Goal: Task Accomplishment & Management: Use online tool/utility

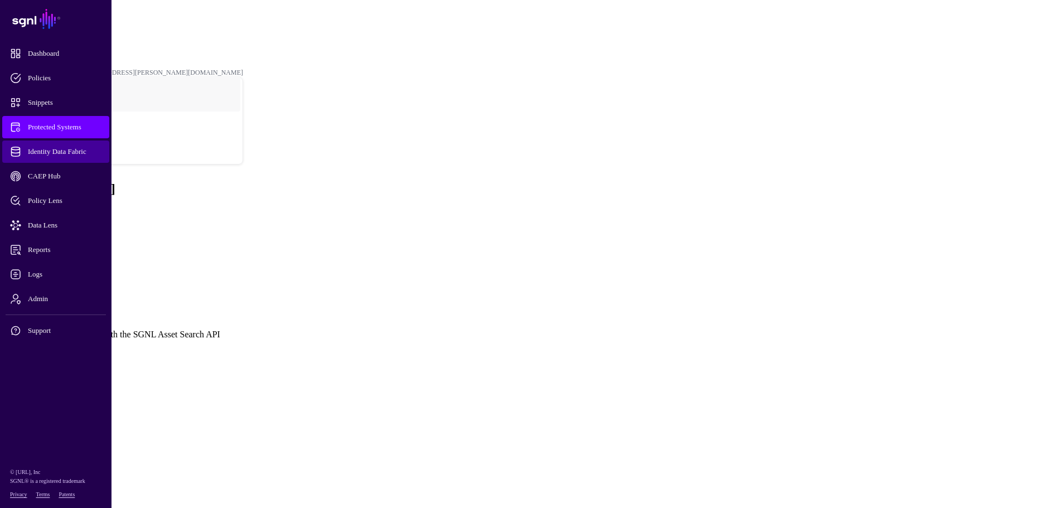
scroll to position [111, 0]
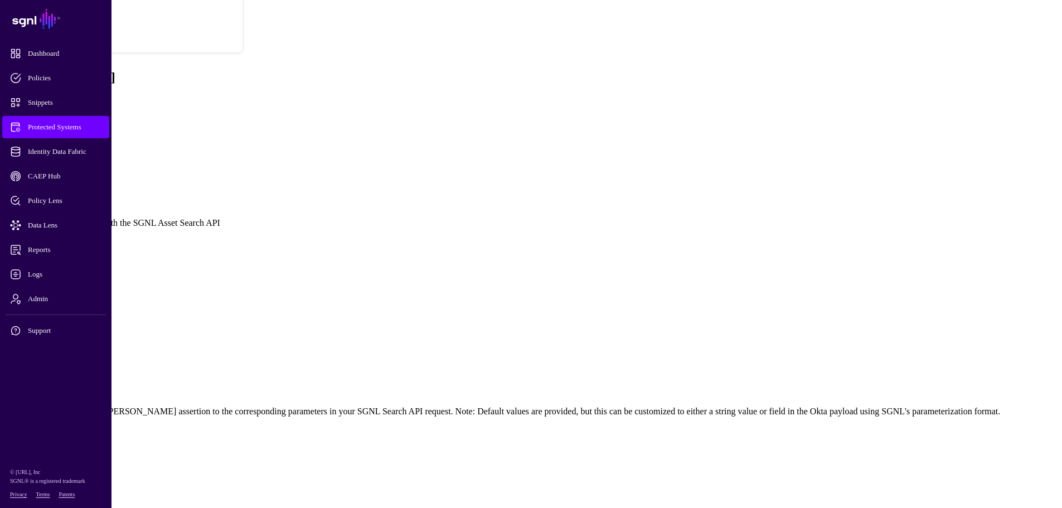
click at [69, 124] on span "Protected Systems" at bounding box center [64, 126] width 109 height 11
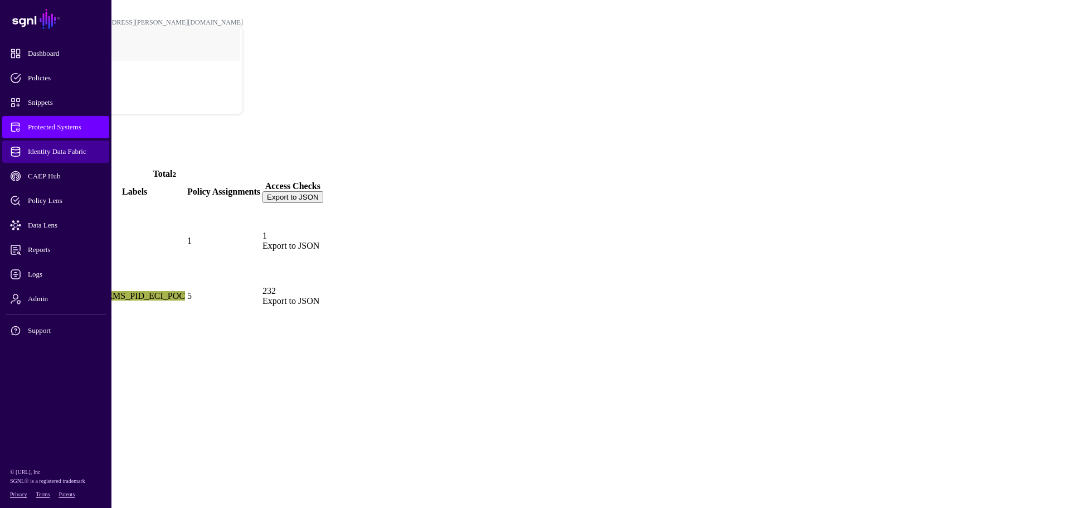
click at [60, 146] on span "Identity Data Fabric" at bounding box center [64, 151] width 109 height 11
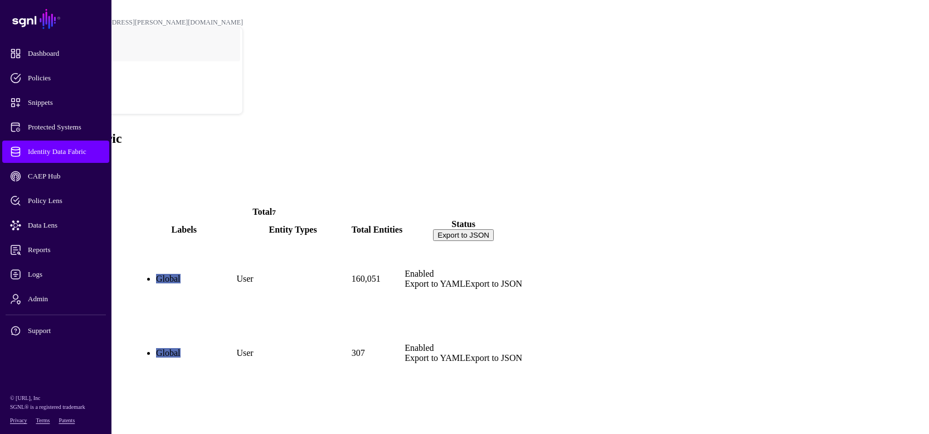
click at [4, 157] on span at bounding box center [4, 161] width 0 height 9
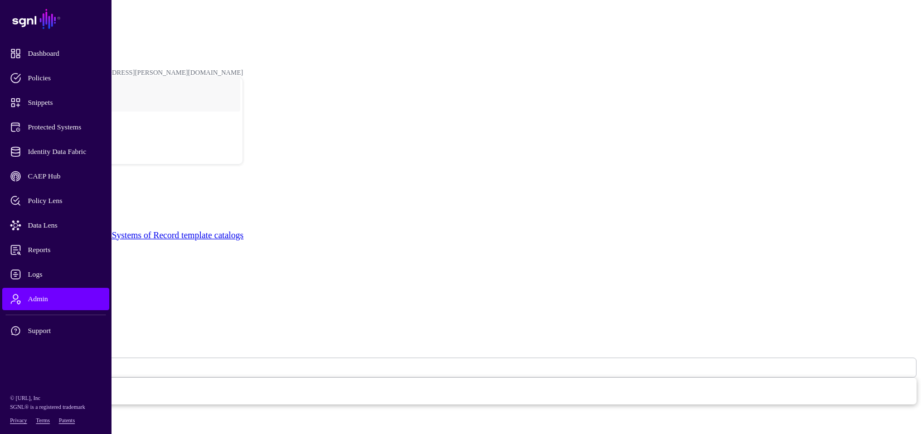
scroll to position [21, 0]
click at [243, 230] on link "Systems of Record template catalogs" at bounding box center [177, 234] width 132 height 9
